Goal: Information Seeking & Learning: Compare options

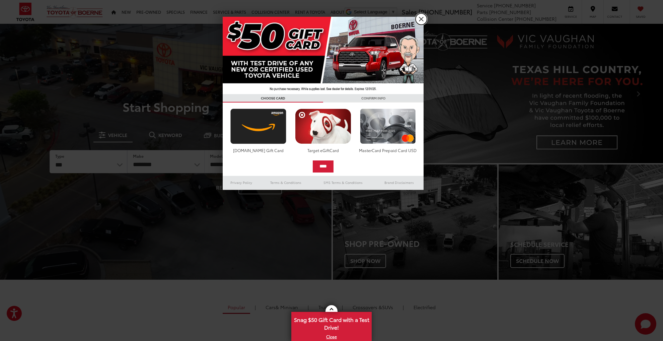
click at [421, 18] on link "X" at bounding box center [421, 18] width 11 height 11
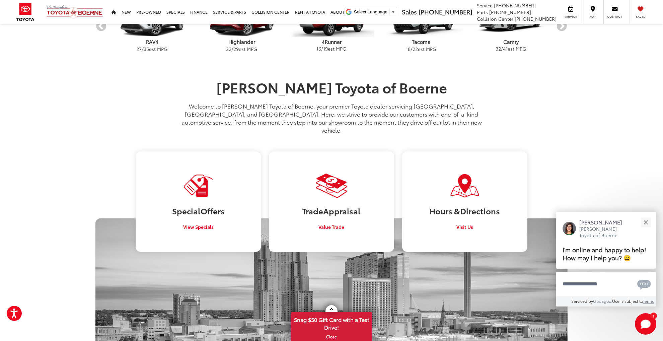
scroll to position [335, 0]
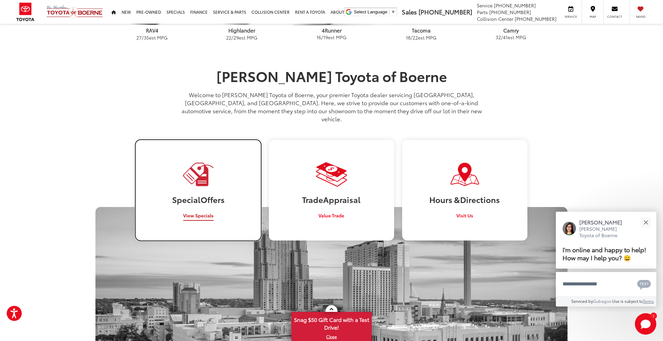
click at [202, 212] on span "View Specials" at bounding box center [198, 215] width 30 height 7
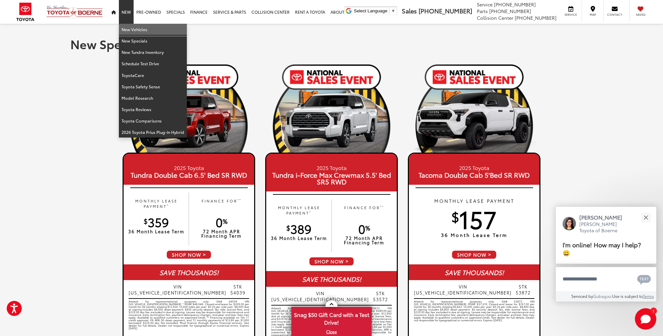
click at [133, 27] on link "New Vehicles" at bounding box center [153, 29] width 68 height 11
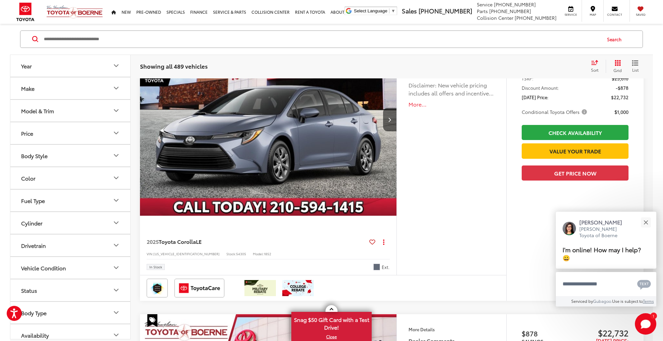
scroll to position [134, 0]
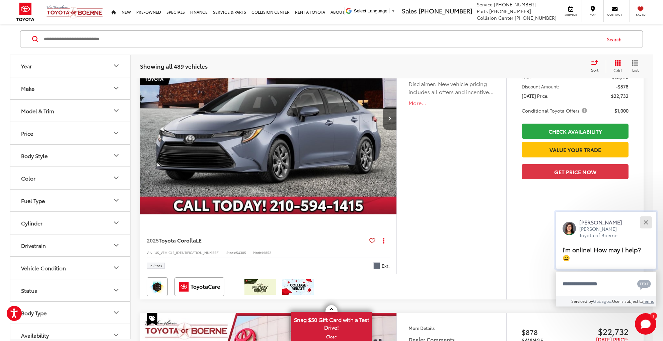
click at [646, 220] on button "Close" at bounding box center [646, 222] width 14 height 14
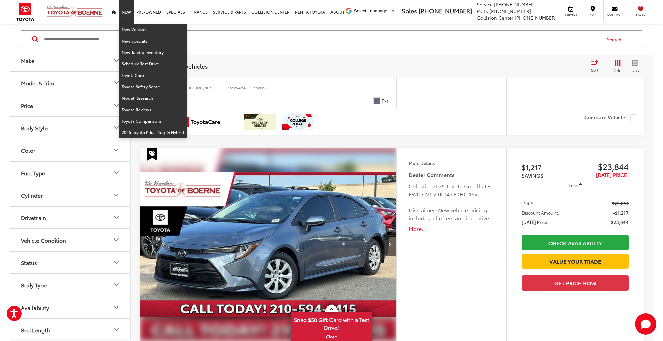
scroll to position [1474, 0]
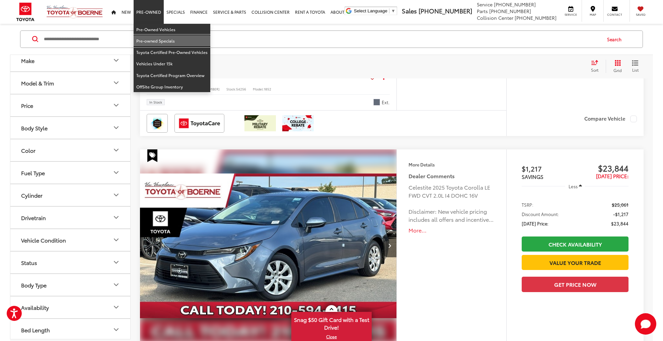
click at [152, 41] on link "Pre-owned Specials" at bounding box center [172, 40] width 77 height 11
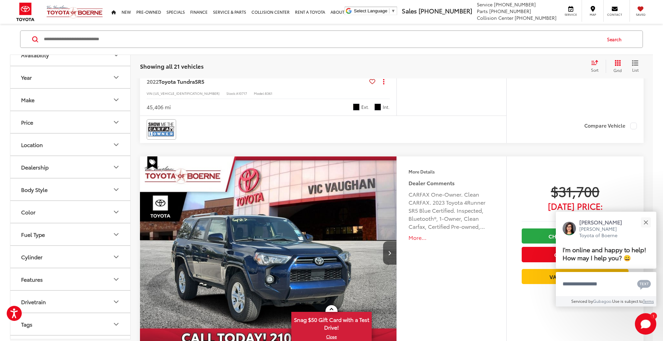
scroll to position [569, 0]
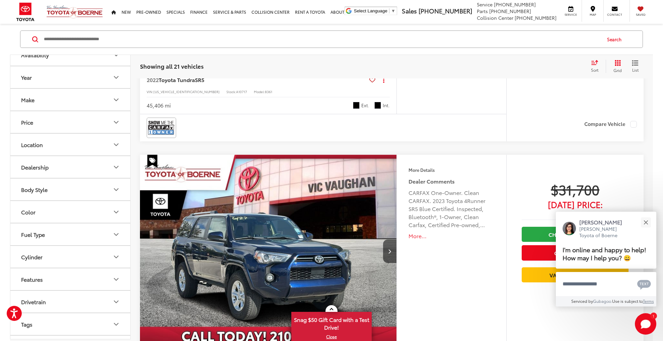
click at [106, 100] on button "Make" at bounding box center [70, 100] width 121 height 22
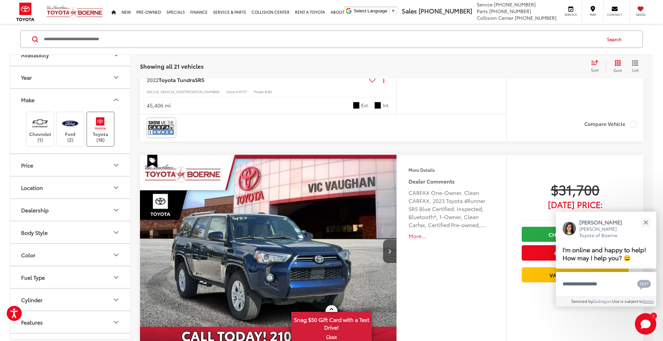
click at [100, 131] on label "Toyota (18)" at bounding box center [100, 129] width 27 height 27
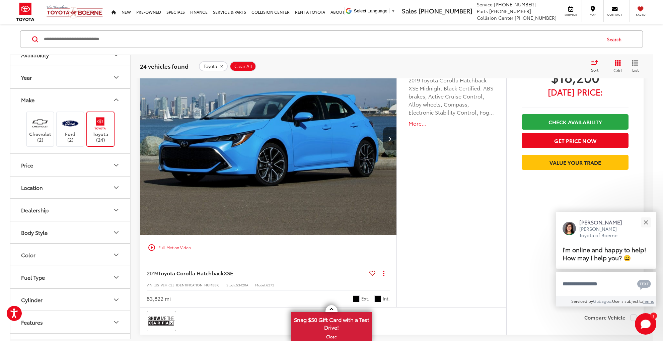
scroll to position [1272, 0]
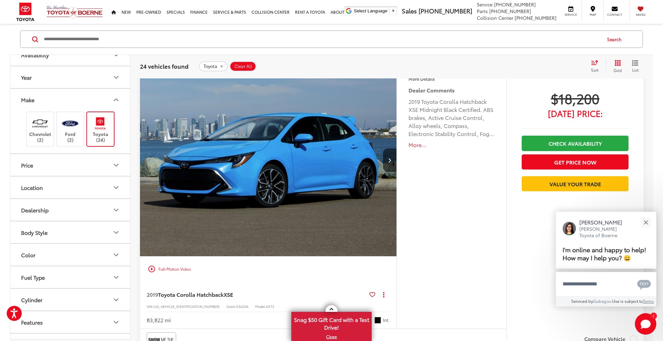
click at [333, 164] on img "2019 Toyota Corolla Hatchback XSE 0" at bounding box center [269, 160] width 258 height 193
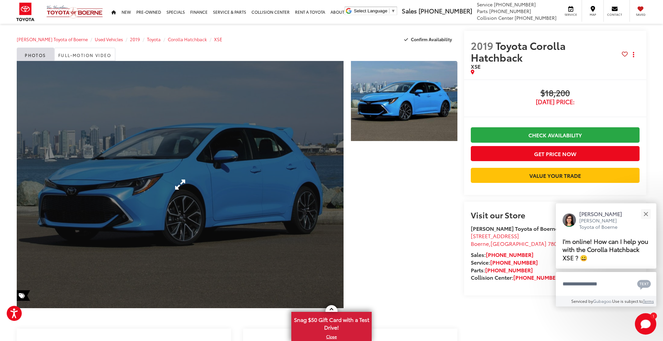
scroll to position [3, 0]
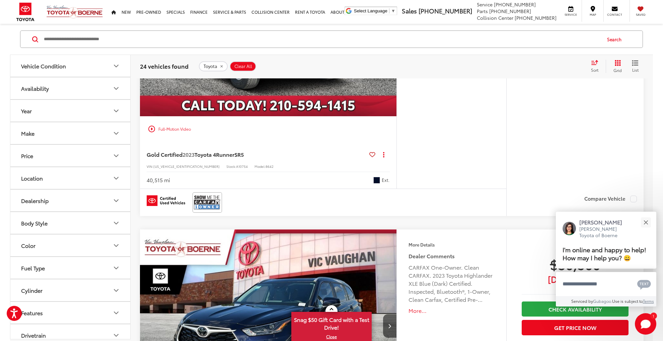
scroll to position [803, 0]
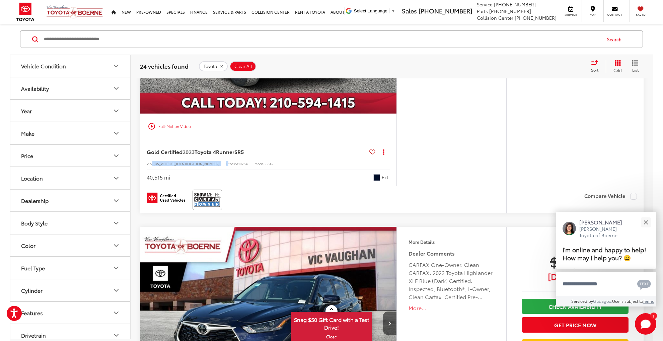
drag, startPoint x: 152, startPoint y: 163, endPoint x: 194, endPoint y: 163, distance: 41.5
click at [195, 163] on div "VIN: JTEEU5JR9P5298741 Stock: A10754 Model: 8642" at bounding box center [268, 163] width 243 height 5
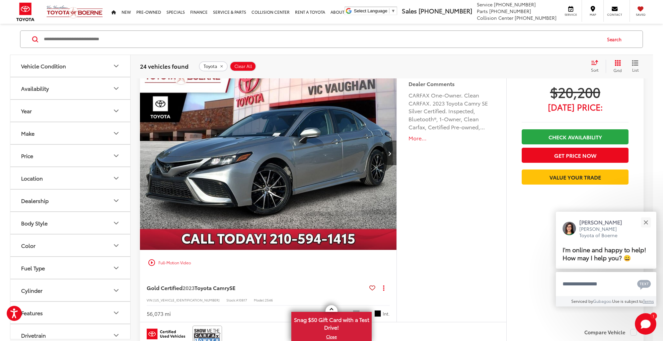
scroll to position [3115, 0]
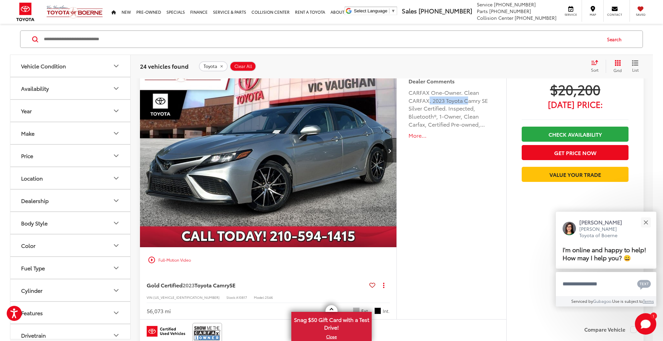
drag, startPoint x: 428, startPoint y: 97, endPoint x: 466, endPoint y: 95, distance: 38.6
click at [466, 95] on div "CARFAX One-Owner. Clean CARFAX. 2023 Toyota Camry SE Silver Certified. Inspecte…" at bounding box center [452, 108] width 86 height 40
click at [453, 197] on div "More Details Comments Dealer Comments CARFAX One-Owner. Clean CARFAX. 2023 Toyo…" at bounding box center [452, 187] width 110 height 265
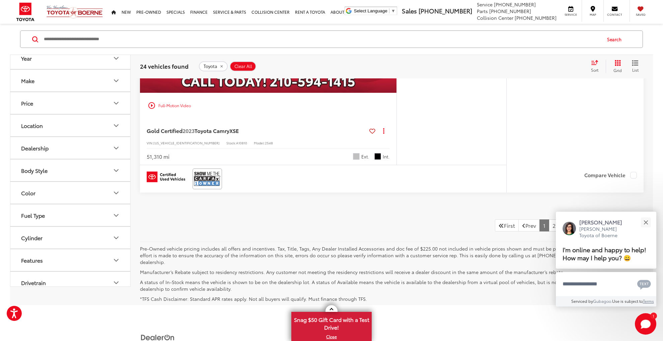
scroll to position [3572, 0]
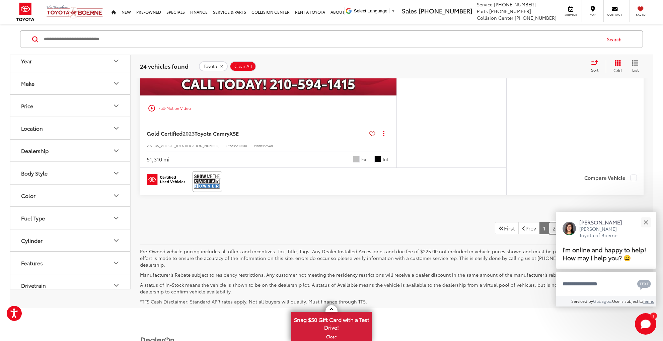
click at [549, 226] on link "2" at bounding box center [554, 228] width 10 height 12
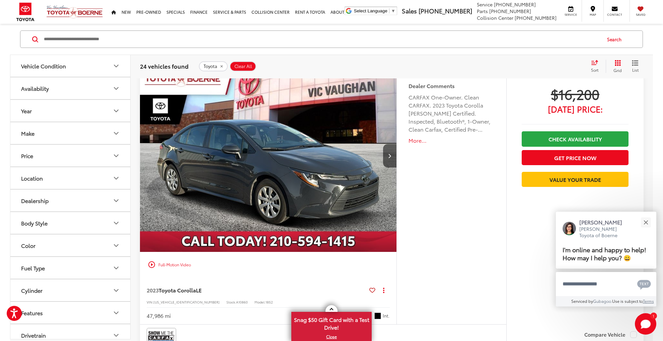
scroll to position [1574, 0]
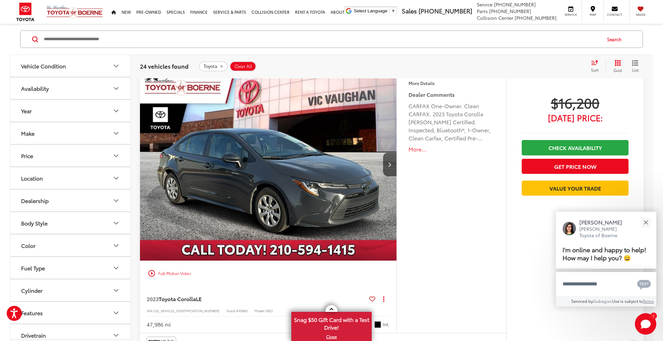
click at [301, 196] on img "2023 Toyota Corolla LE 0" at bounding box center [269, 164] width 258 height 193
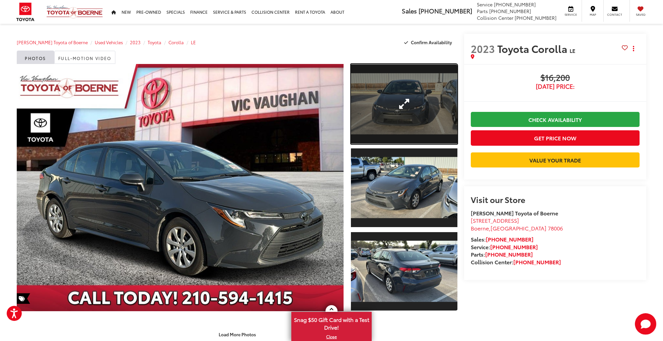
click at [394, 89] on link "Expand Photo 1" at bounding box center [404, 104] width 107 height 80
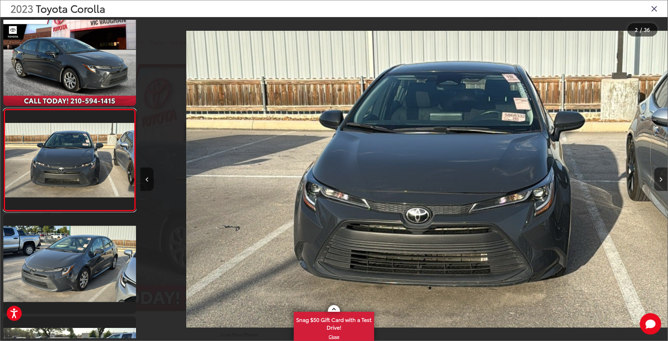
scroll to position [0, 527]
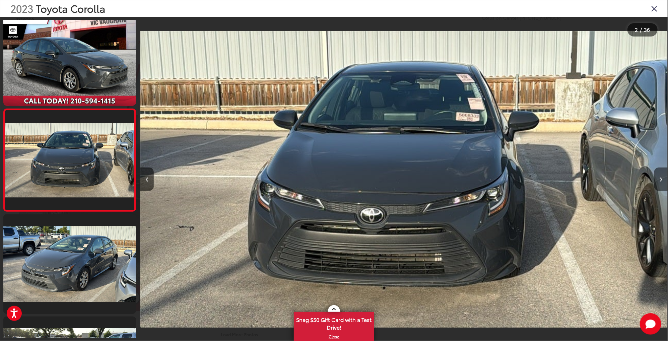
click at [662, 181] on icon "Next image" at bounding box center [661, 179] width 3 height 5
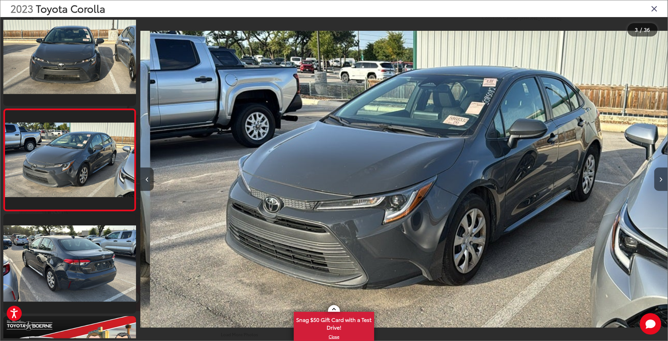
scroll to position [0, 1054]
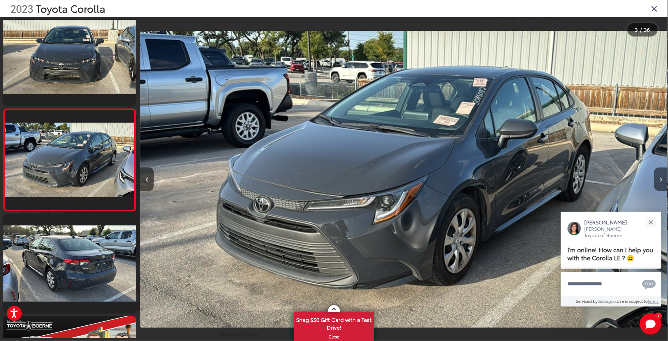
click at [660, 180] on icon "Next image" at bounding box center [661, 179] width 3 height 5
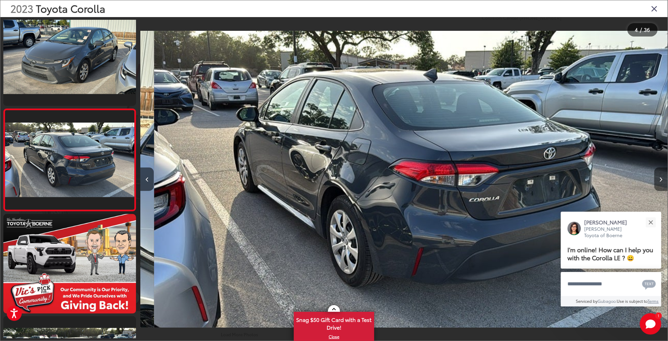
scroll to position [0, 1582]
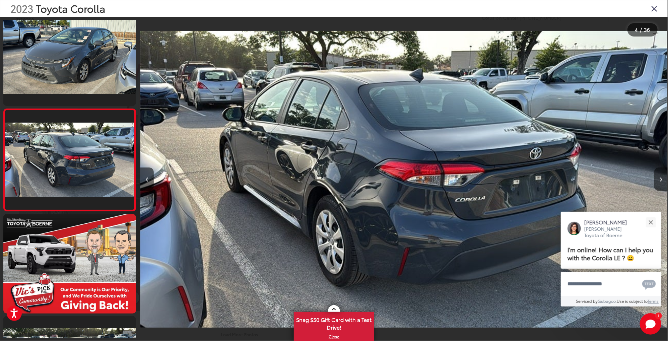
click at [660, 180] on icon "Next image" at bounding box center [661, 179] width 3 height 5
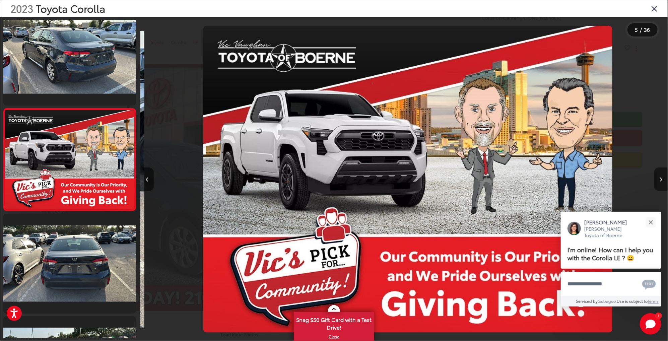
scroll to position [0, 2109]
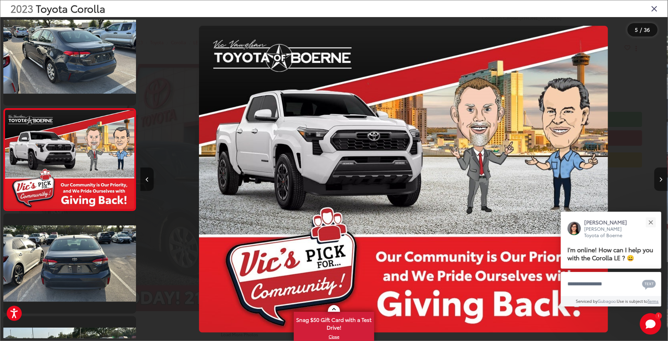
click at [660, 180] on icon "Next image" at bounding box center [661, 179] width 3 height 5
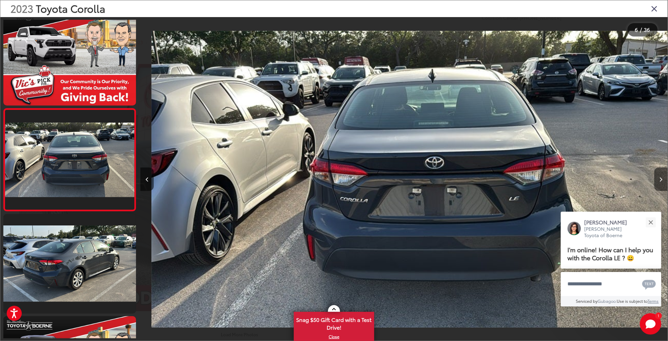
scroll to position [0, 2637]
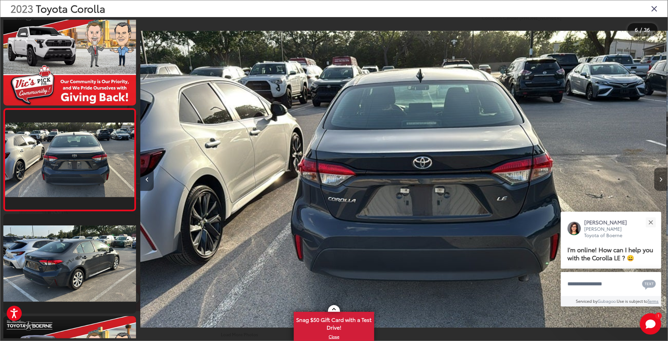
click at [660, 180] on icon "Next image" at bounding box center [661, 179] width 3 height 5
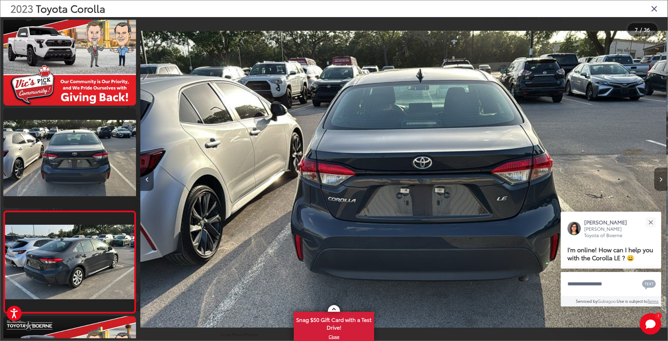
scroll to position [0, 0]
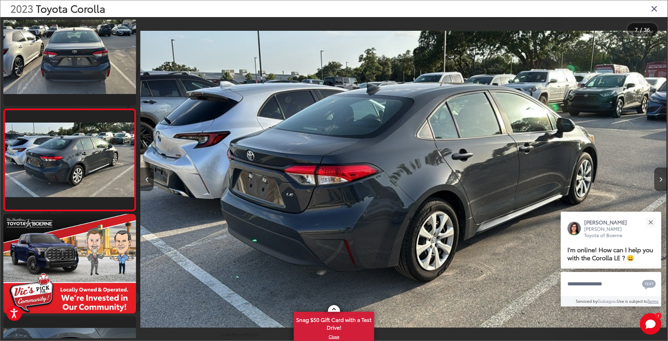
click at [658, 182] on button "Next image" at bounding box center [660, 178] width 13 height 23
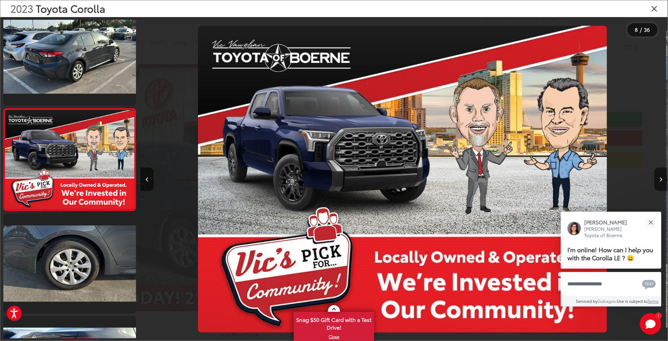
click at [656, 8] on icon "Close gallery" at bounding box center [654, 8] width 7 height 9
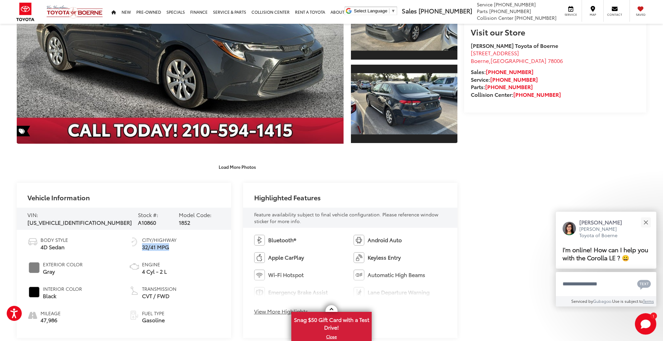
drag, startPoint x: 142, startPoint y: 246, endPoint x: 174, endPoint y: 247, distance: 31.8
click at [174, 247] on span "32/41 MPG" at bounding box center [159, 247] width 35 height 8
click at [220, 241] on div "Body Style 4D Sedan Exterior Color Gray Interior Color Black Mileage 47,986 Cit…" at bounding box center [124, 284] width 214 height 108
drag, startPoint x: 140, startPoint y: 245, endPoint x: 147, endPoint y: 245, distance: 7.1
click at [147, 245] on li "City/Highway 32/41 MPG" at bounding box center [174, 243] width 91 height 14
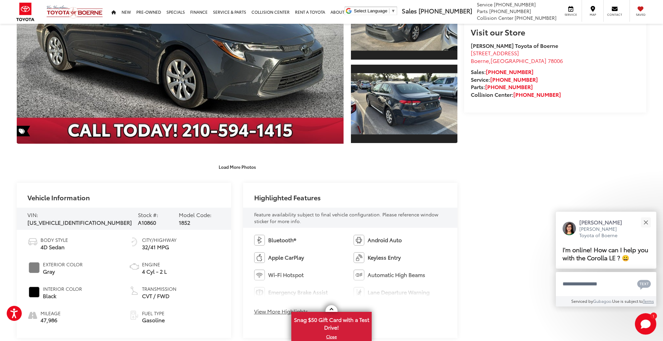
click at [214, 244] on li "City/Highway 32/41 MPG" at bounding box center [174, 243] width 91 height 14
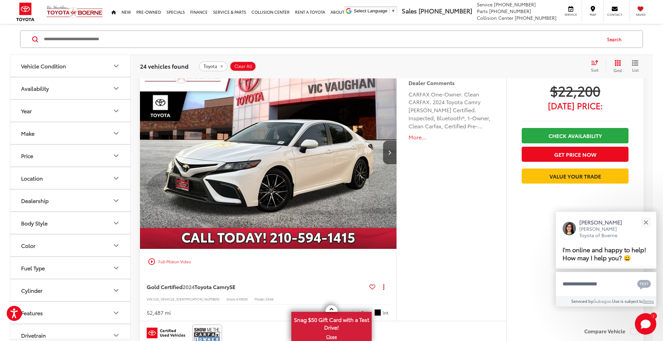
scroll to position [3115, 0]
click at [336, 132] on img "2024 Toyota Camry SE 0" at bounding box center [269, 152] width 258 height 193
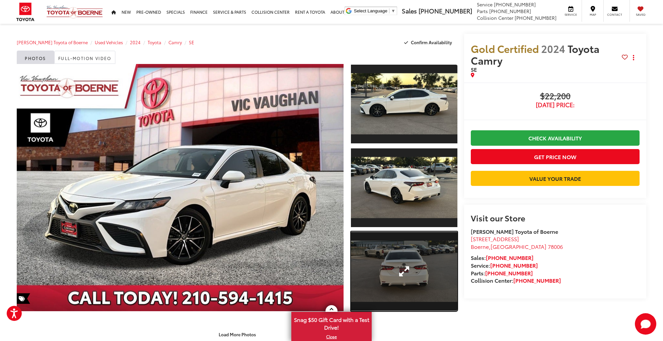
click at [421, 262] on link "Expand Photo 3" at bounding box center [404, 271] width 107 height 80
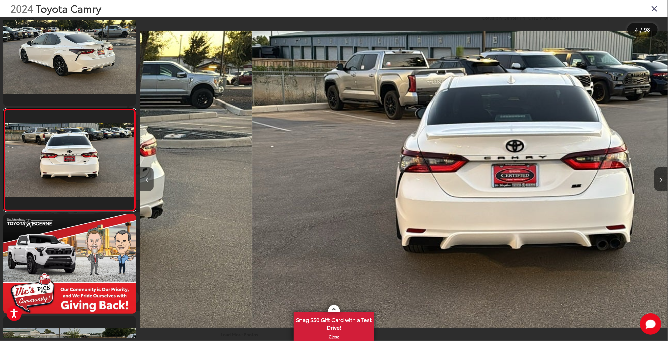
scroll to position [0, 1582]
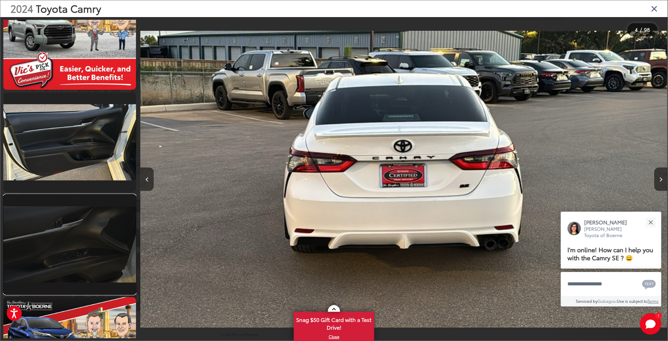
click at [112, 204] on link at bounding box center [69, 244] width 133 height 99
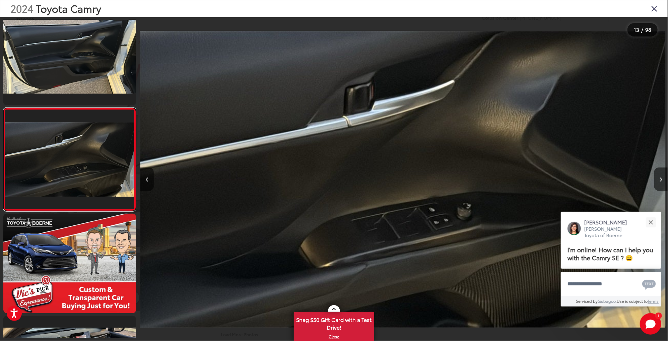
scroll to position [0, 6328]
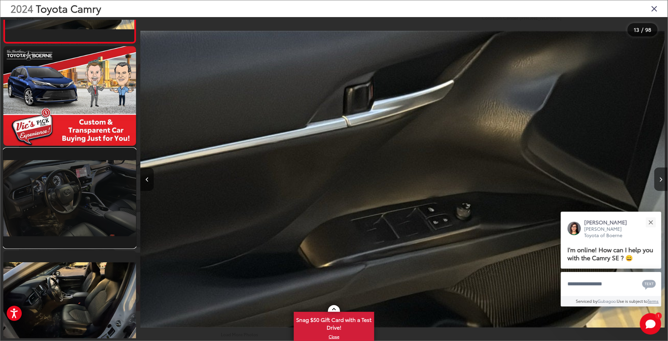
click at [75, 184] on link at bounding box center [69, 197] width 133 height 99
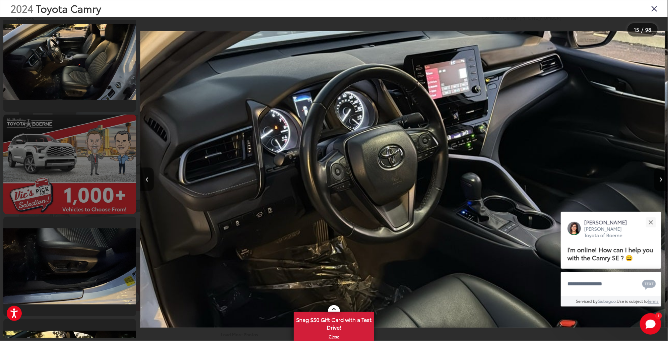
scroll to position [1545, 0]
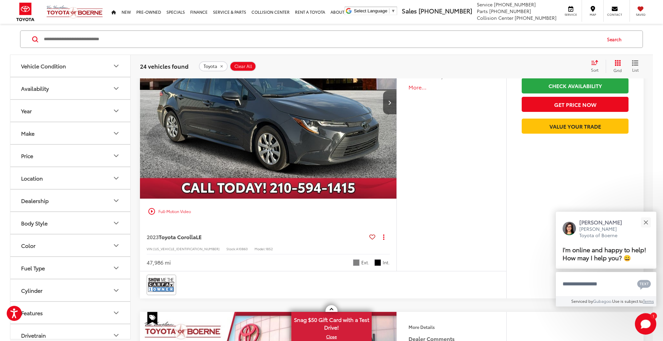
scroll to position [1641, 0]
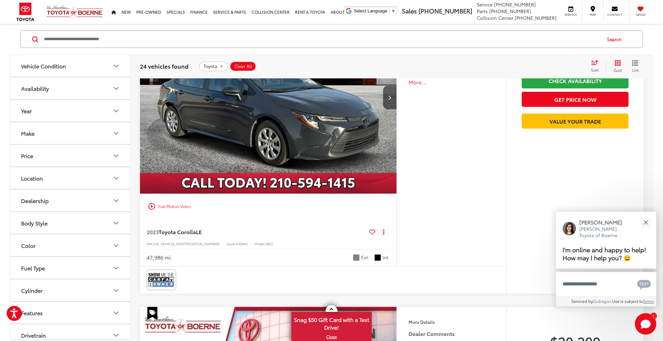
click at [309, 131] on img "2023 Toyota Corolla LE 0" at bounding box center [269, 97] width 258 height 193
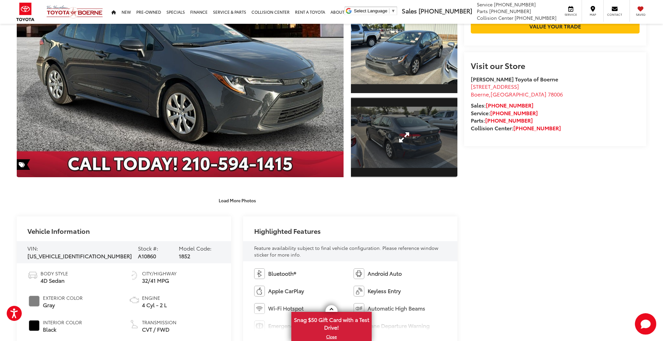
scroll to position [147, 0]
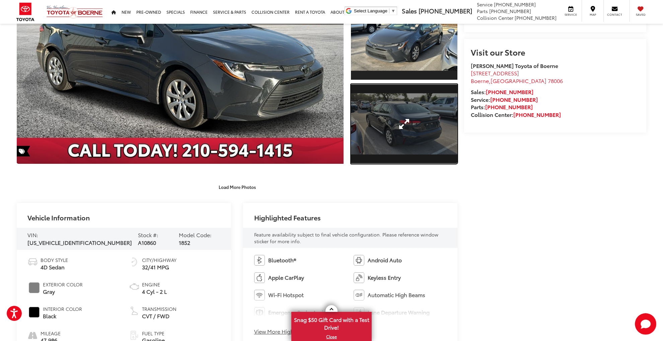
click at [414, 127] on link "Expand Photo 3" at bounding box center [404, 124] width 107 height 80
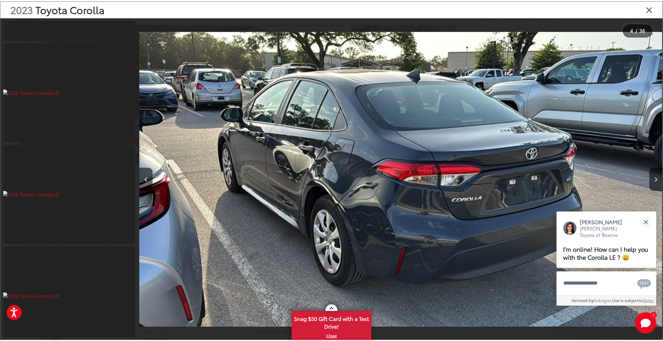
scroll to position [3365, 0]
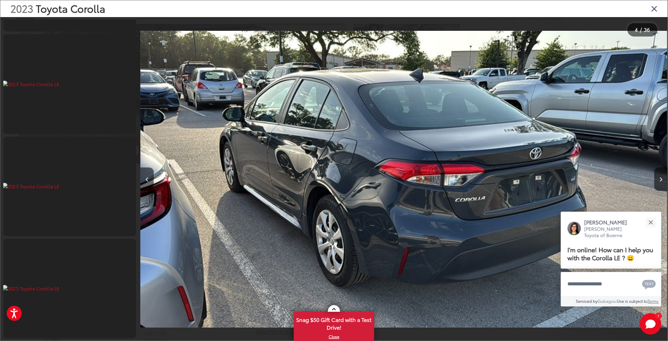
click at [653, 6] on icon "Close gallery" at bounding box center [654, 8] width 7 height 9
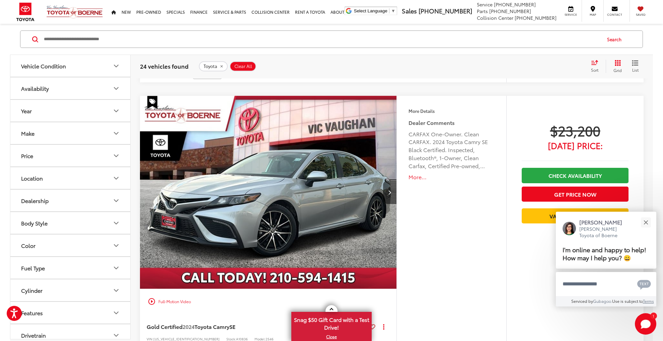
scroll to position [2768, 0]
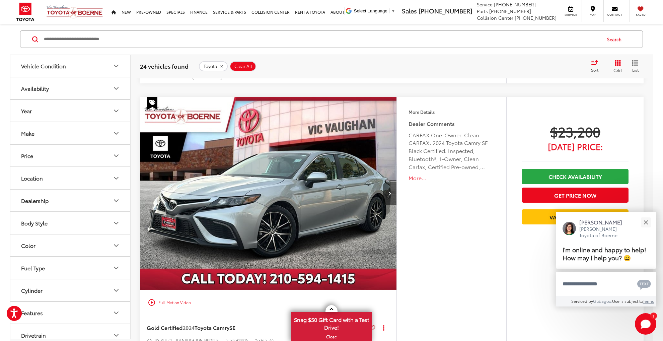
click at [90, 134] on button "Make" at bounding box center [70, 133] width 121 height 22
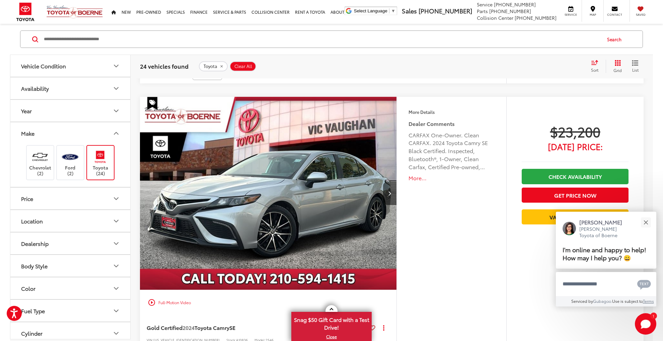
click at [102, 195] on button "Price" at bounding box center [70, 199] width 121 height 22
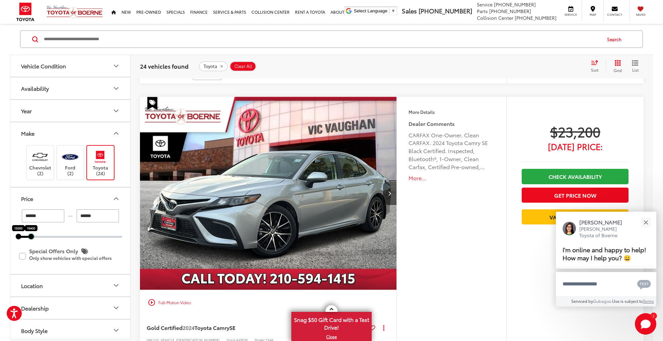
drag, startPoint x: 123, startPoint y: 238, endPoint x: 32, endPoint y: 231, distance: 91.4
click at [32, 234] on div "19400" at bounding box center [30, 236] width 5 height 5
type input "******"
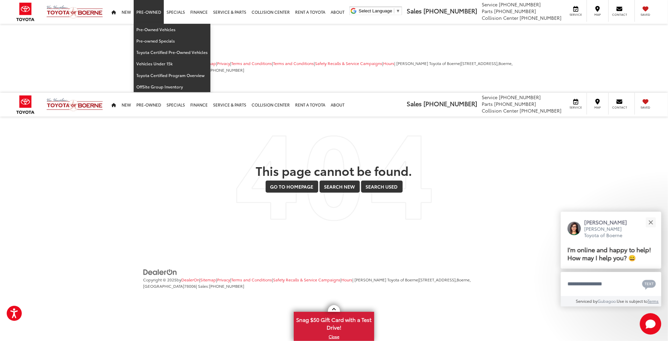
click at [150, 15] on link "Pre-Owned" at bounding box center [149, 12] width 30 height 24
click at [152, 29] on link "Pre-Owned Vehicles" at bounding box center [172, 29] width 77 height 11
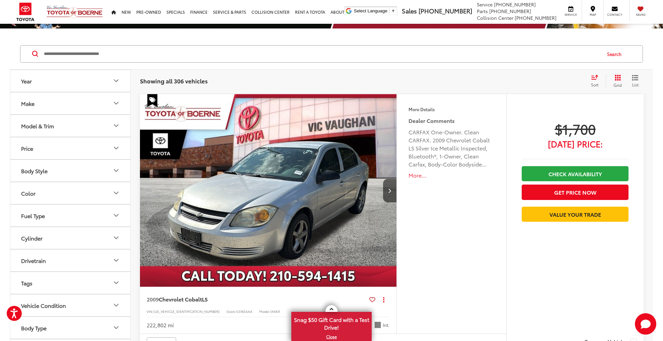
scroll to position [33, 0]
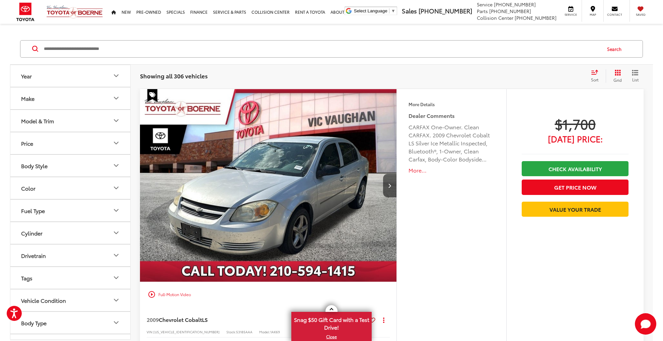
click at [97, 93] on button "Make" at bounding box center [70, 98] width 121 height 22
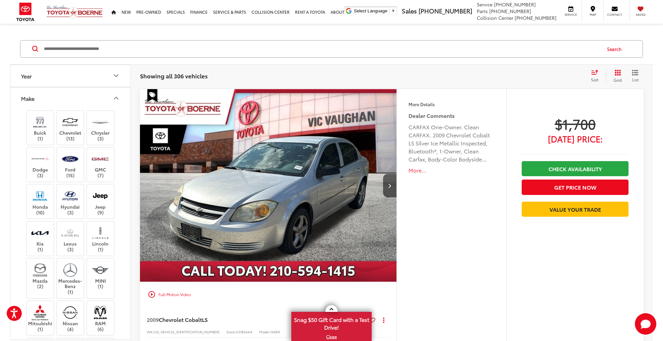
click at [109, 75] on button "Year" at bounding box center [70, 76] width 121 height 22
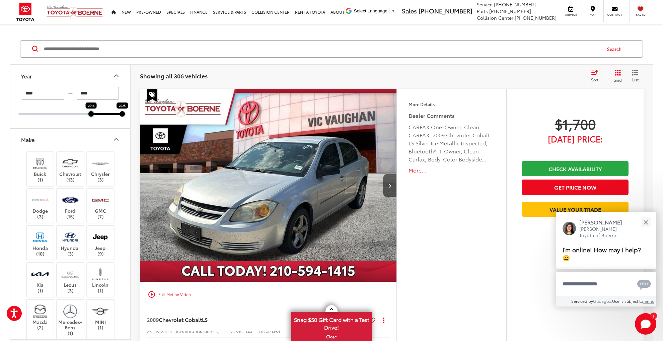
drag, startPoint x: 17, startPoint y: 114, endPoint x: 90, endPoint y: 118, distance: 72.8
click at [90, 118] on div "**** — **** 2016 2025" at bounding box center [70, 107] width 120 height 41
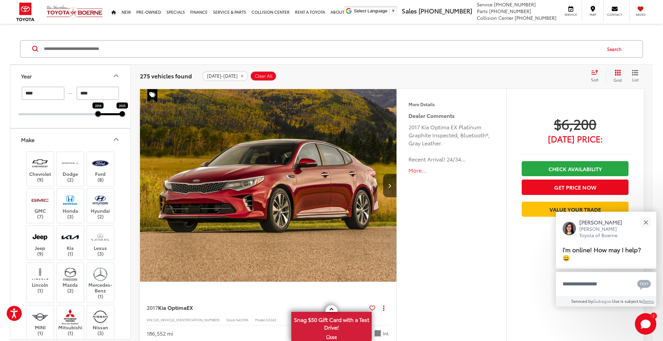
drag, startPoint x: 92, startPoint y: 116, endPoint x: 99, endPoint y: 116, distance: 7.4
click at [99, 116] on div at bounding box center [97, 113] width 5 height 5
type input "****"
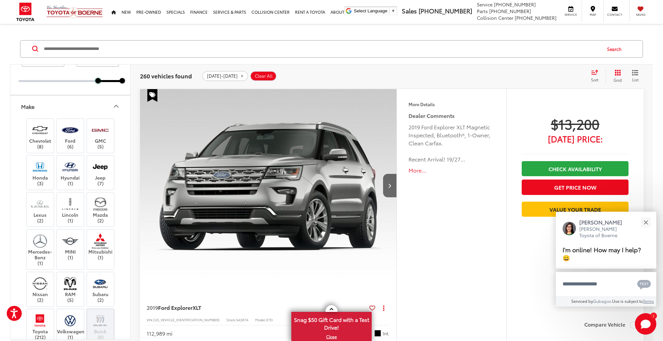
scroll to position [33, 0]
click at [115, 104] on icon "Make" at bounding box center [116, 106] width 8 height 8
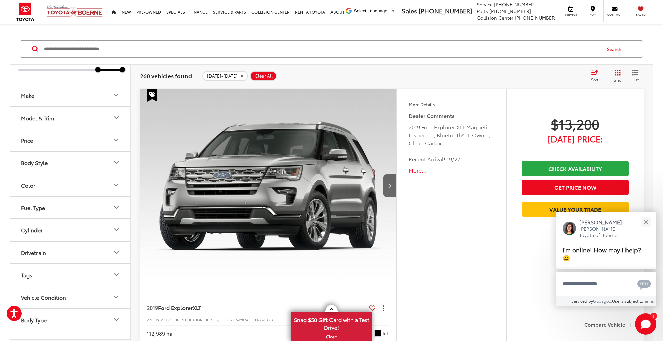
scroll to position [56, 0]
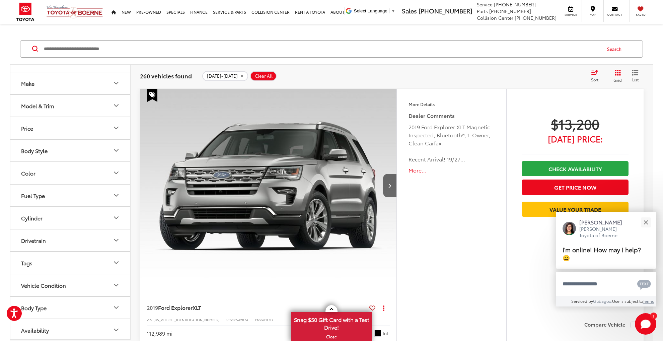
click at [115, 104] on icon "Model & Trim" at bounding box center [116, 105] width 8 height 8
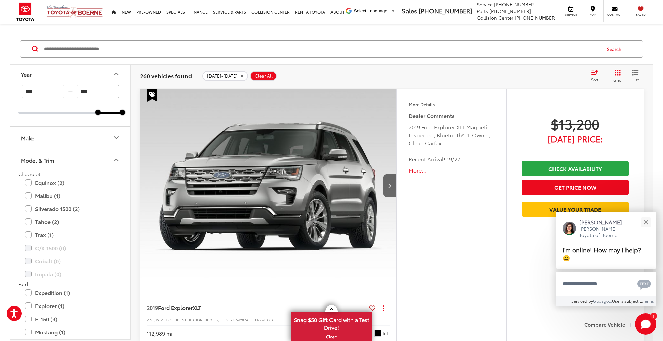
scroll to position [0, 0]
click at [110, 158] on button "Model & Trim" at bounding box center [70, 162] width 121 height 22
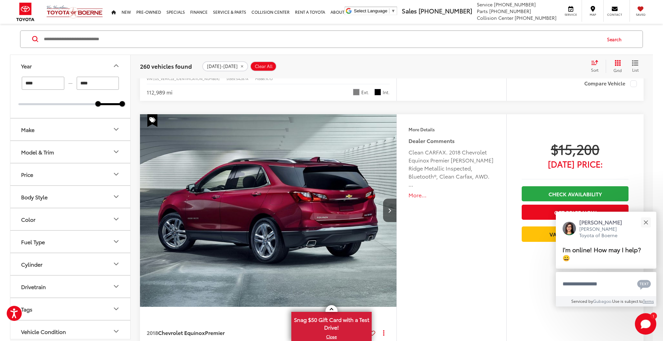
scroll to position [301, 0]
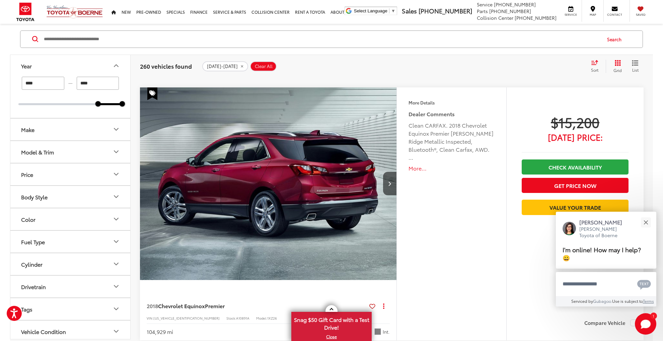
click at [104, 135] on button "Make" at bounding box center [70, 130] width 121 height 22
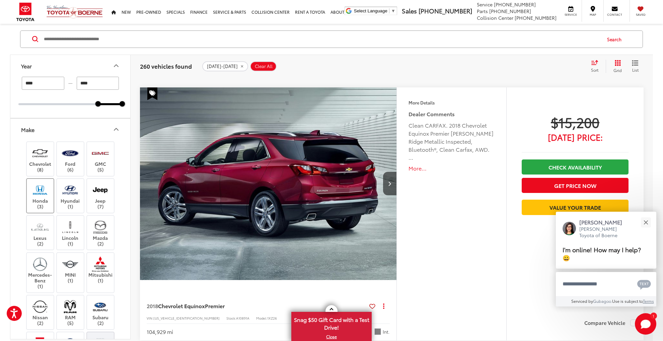
click at [37, 194] on img at bounding box center [40, 190] width 18 height 16
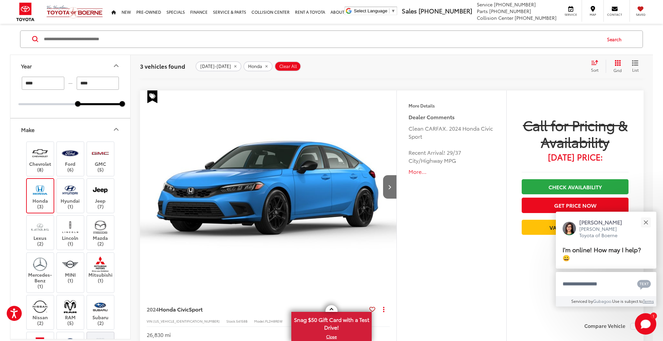
scroll to position [641, 0]
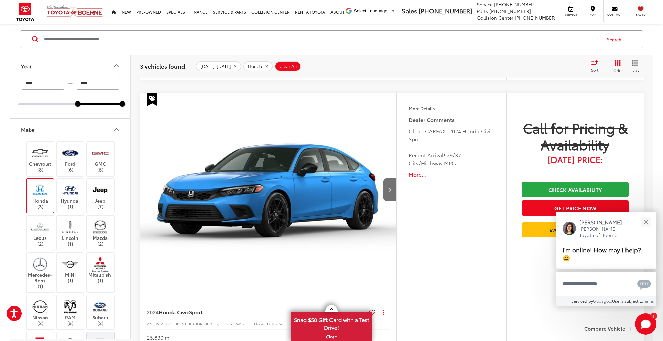
click at [32, 188] on img at bounding box center [40, 190] width 18 height 16
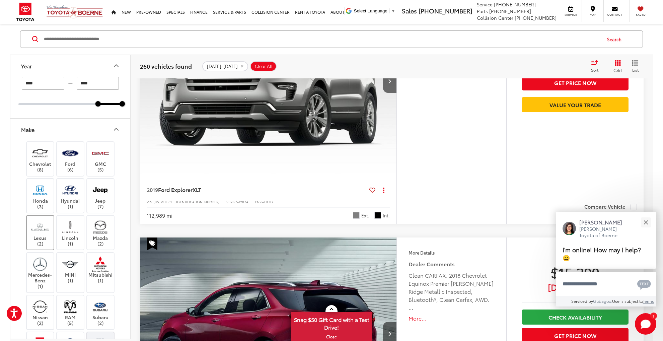
click at [46, 222] on img at bounding box center [40, 227] width 18 height 16
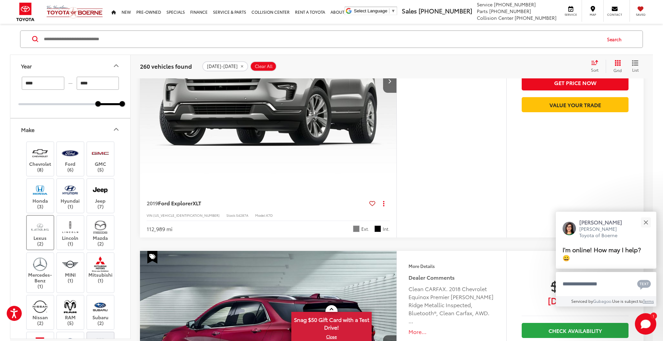
scroll to position [43, 0]
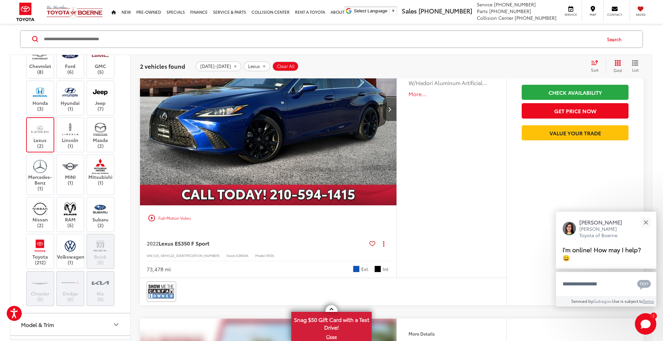
scroll to position [100, 0]
click at [39, 240] on img at bounding box center [40, 243] width 18 height 16
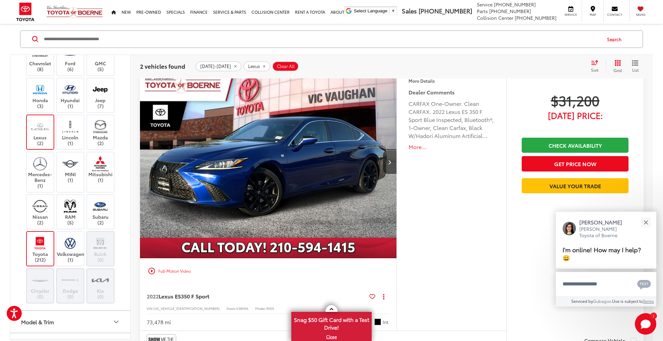
scroll to position [43, 0]
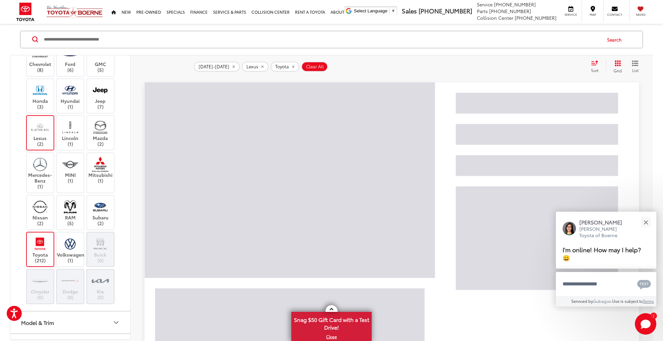
click at [33, 128] on img at bounding box center [40, 127] width 18 height 16
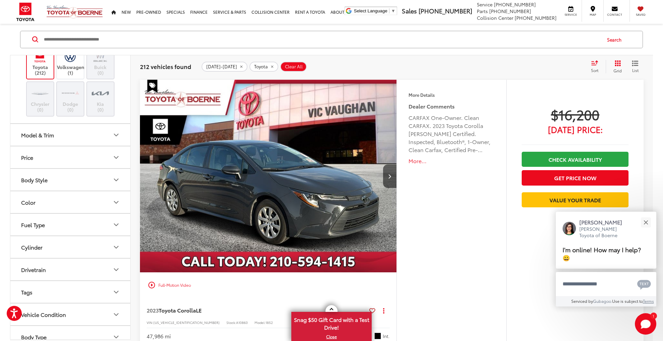
scroll to position [301, 0]
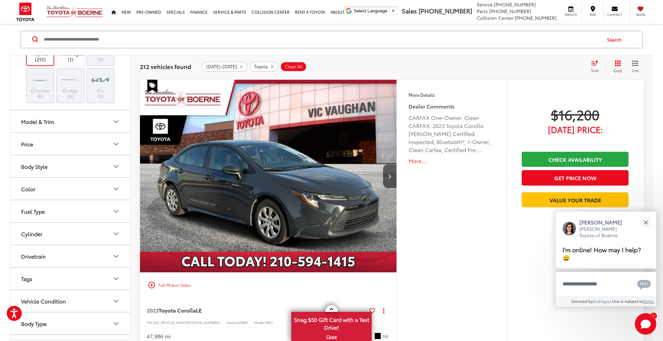
click at [85, 144] on button "Price" at bounding box center [70, 144] width 121 height 22
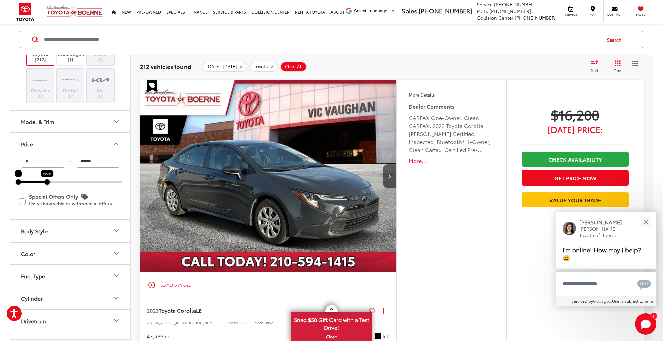
drag, startPoint x: 122, startPoint y: 181, endPoint x: 47, endPoint y: 179, distance: 75.4
click at [47, 179] on div at bounding box center [46, 181] width 5 height 5
type input "******"
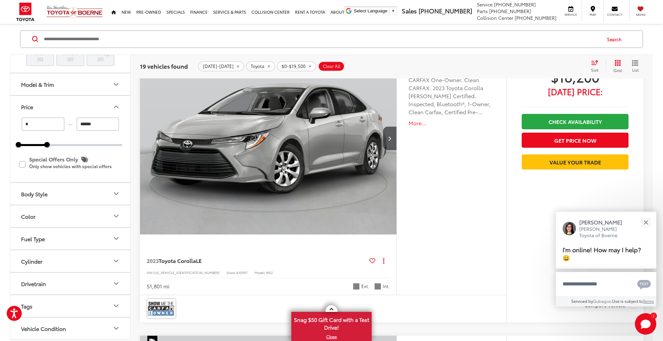
scroll to position [2211, 0]
